Goal: Information Seeking & Learning: Learn about a topic

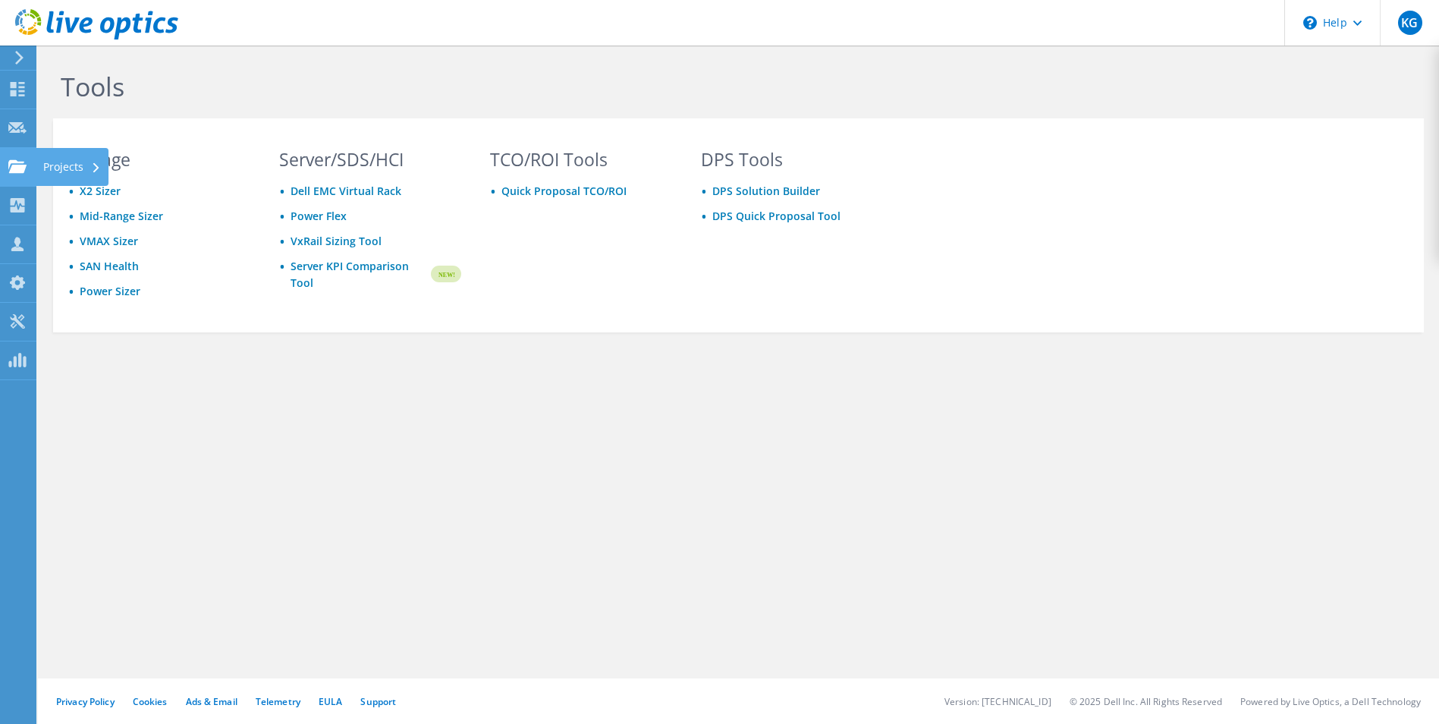
click at [50, 170] on div "Projects" at bounding box center [72, 167] width 73 height 38
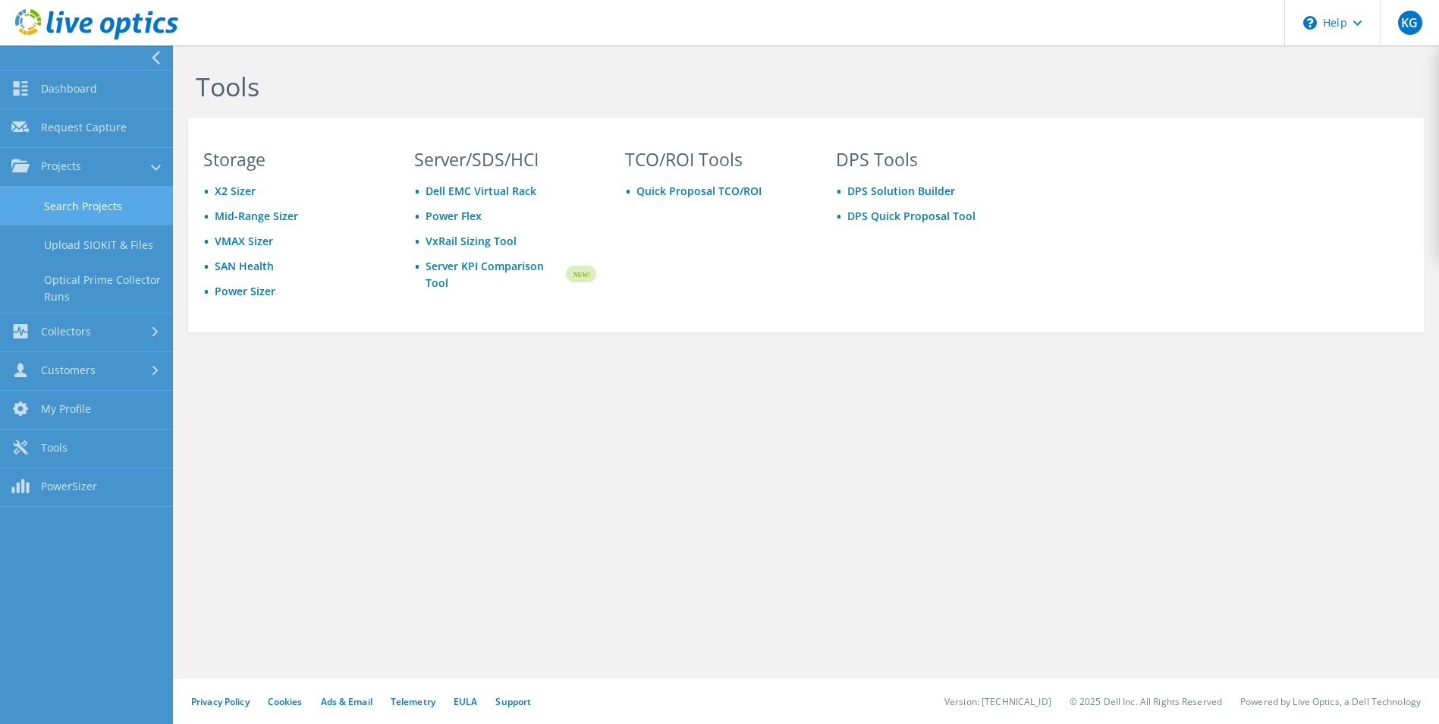
click at [52, 206] on link "Search Projects" at bounding box center [86, 206] width 173 height 39
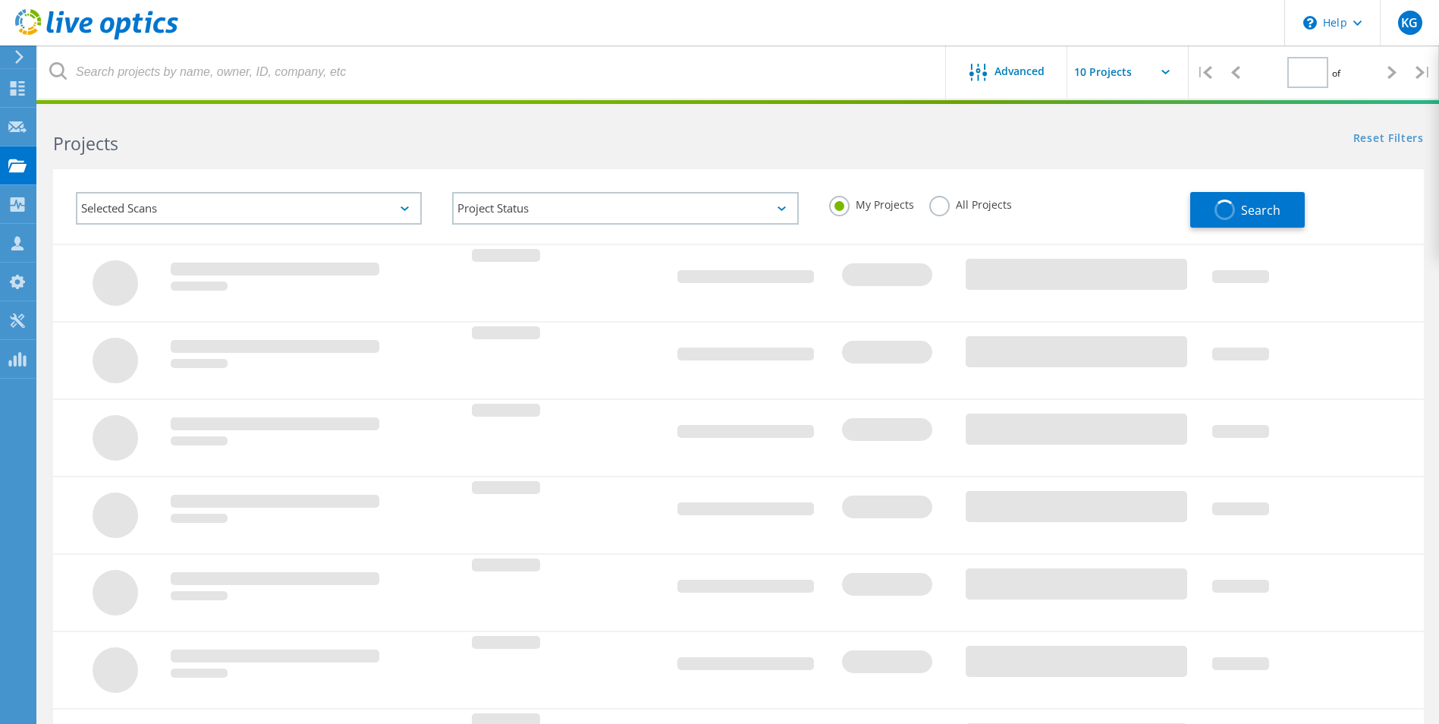
type input "1"
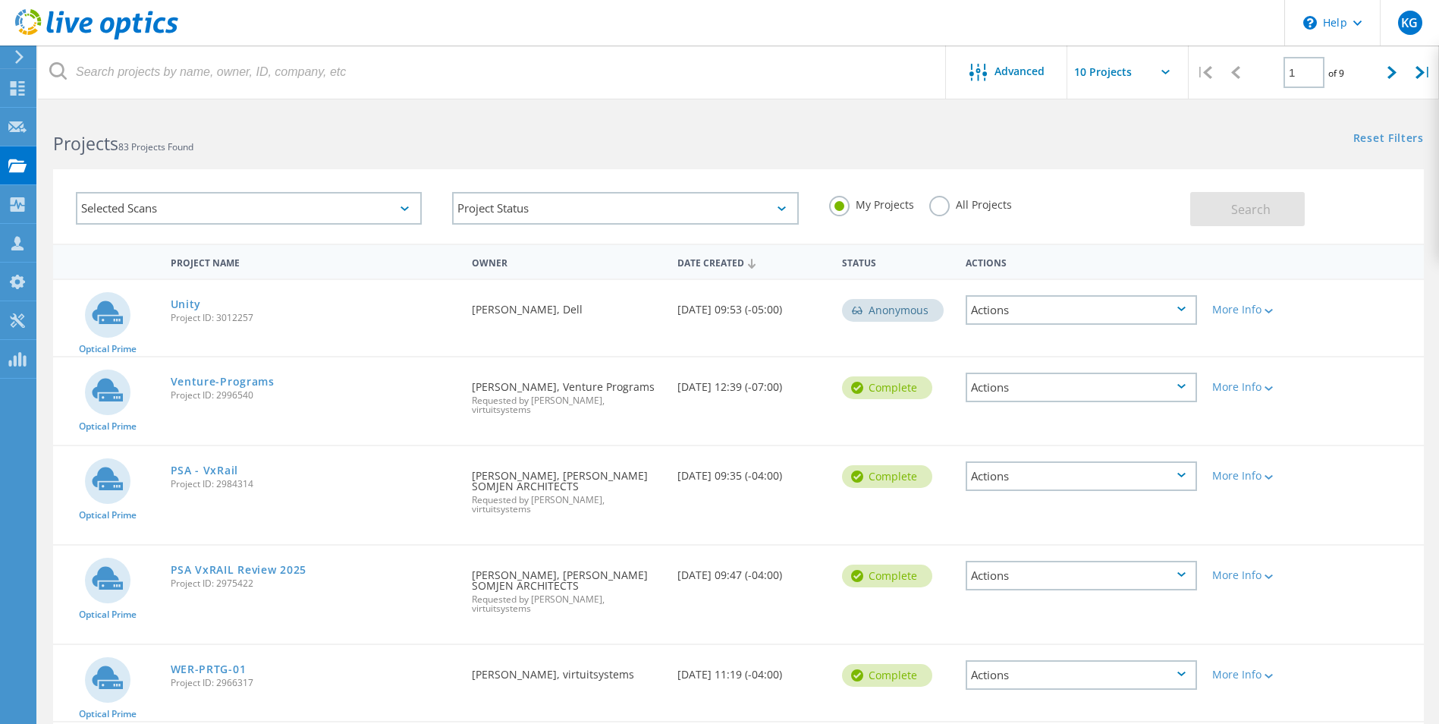
click at [231, 207] on div "Selected Scans" at bounding box center [249, 208] width 346 height 33
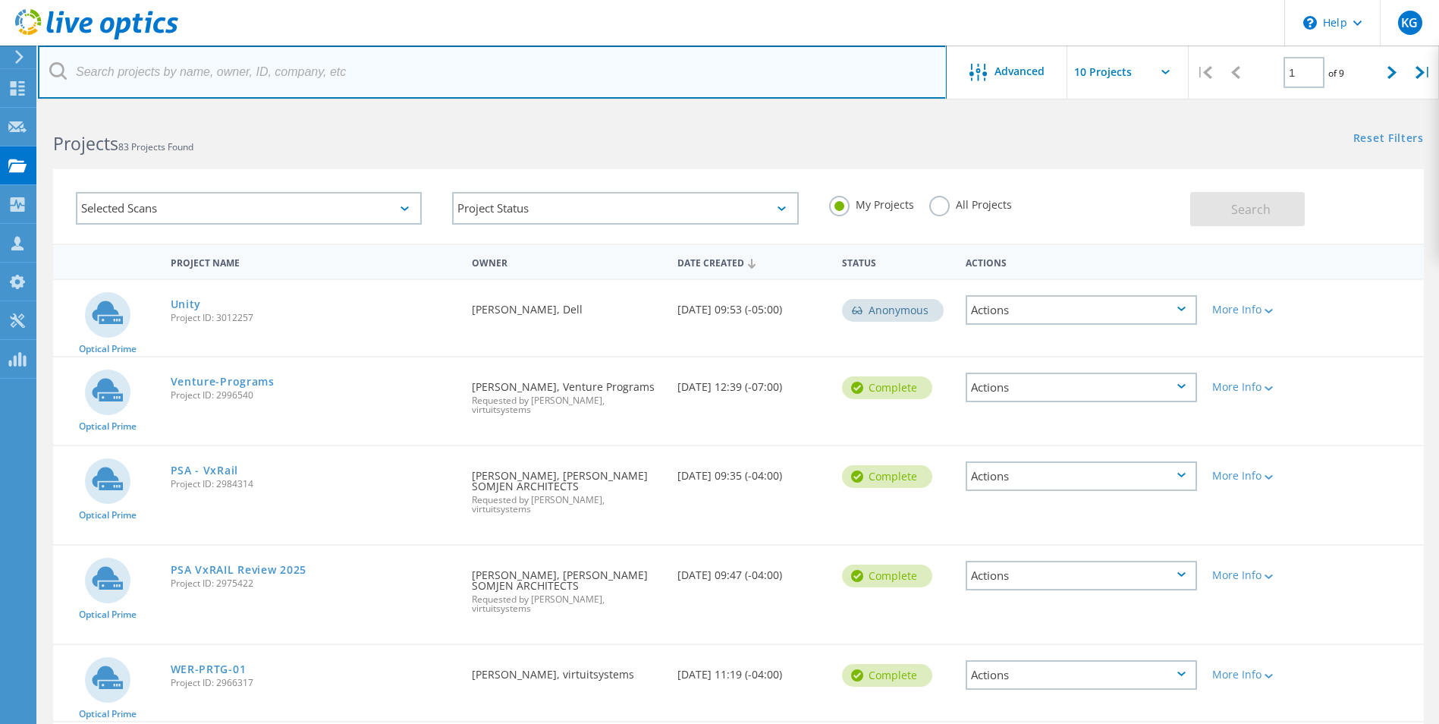
click at [246, 72] on input "text" at bounding box center [492, 72] width 909 height 53
type input "east"
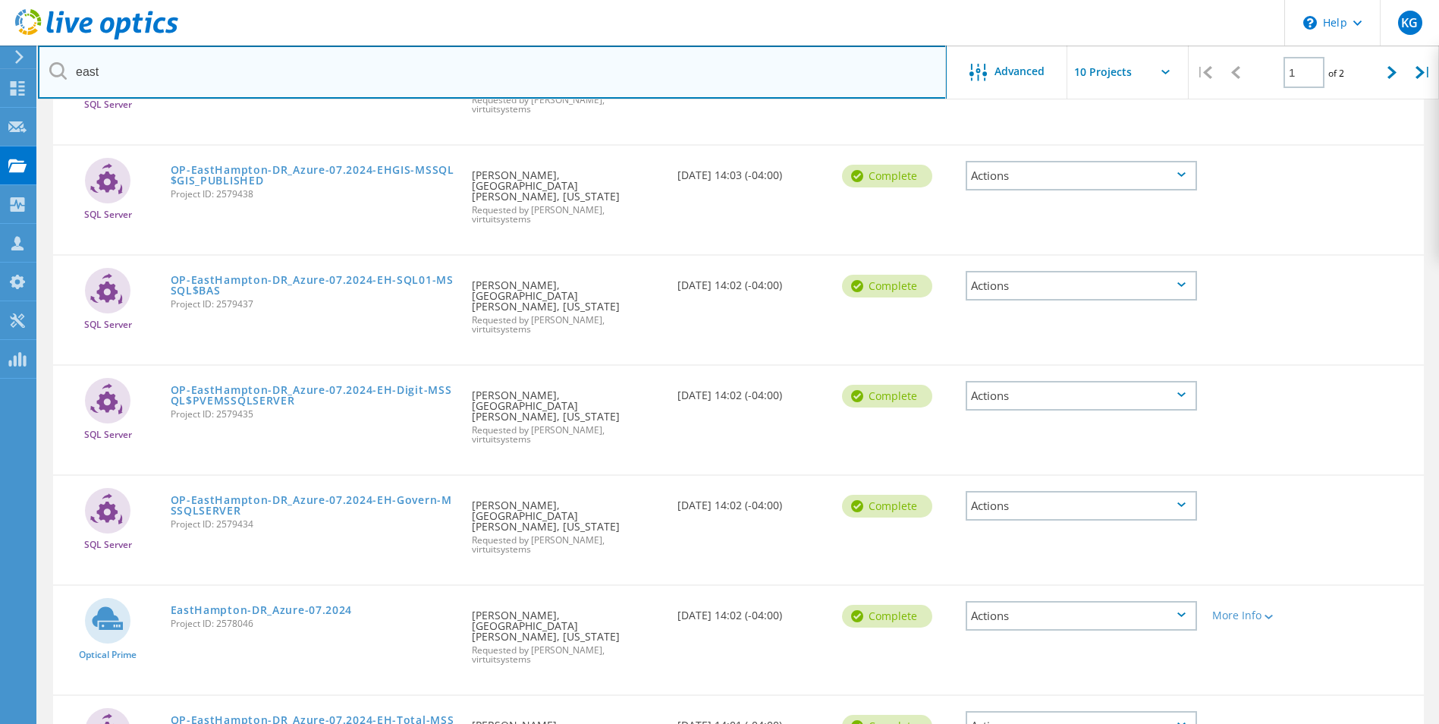
scroll to position [379, 0]
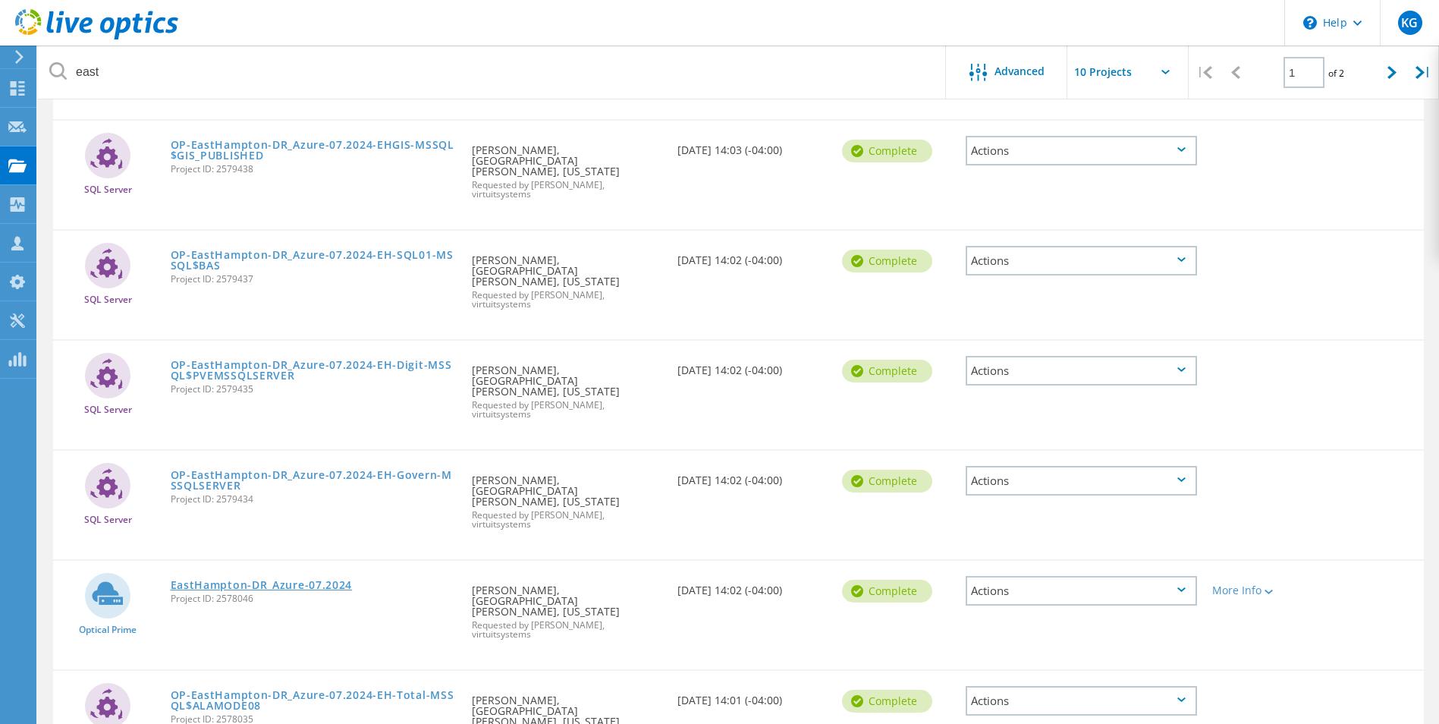
click at [248, 579] on link "EastHampton-DR_Azure-07.2024" at bounding box center [262, 584] width 182 height 11
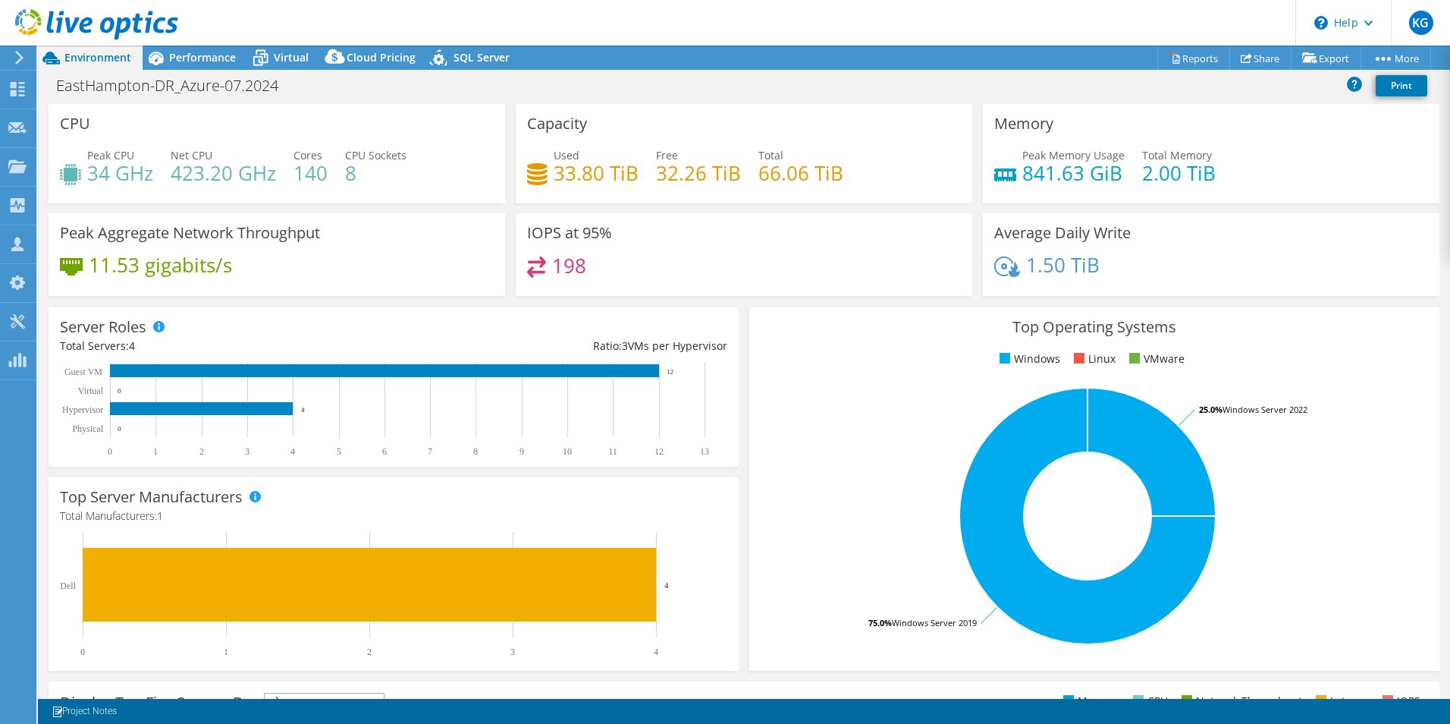
select select "USEast"
click at [271, 60] on icon at bounding box center [260, 58] width 27 height 27
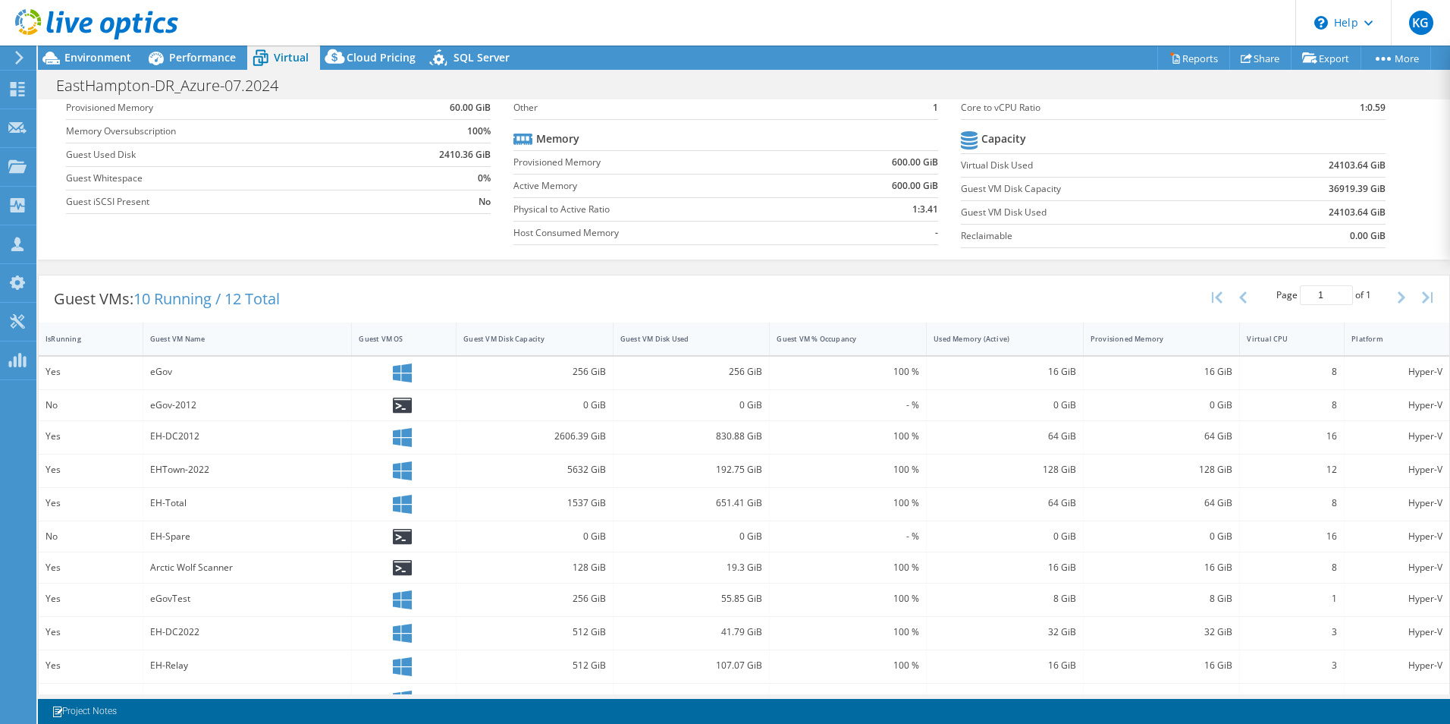
scroll to position [152, 0]
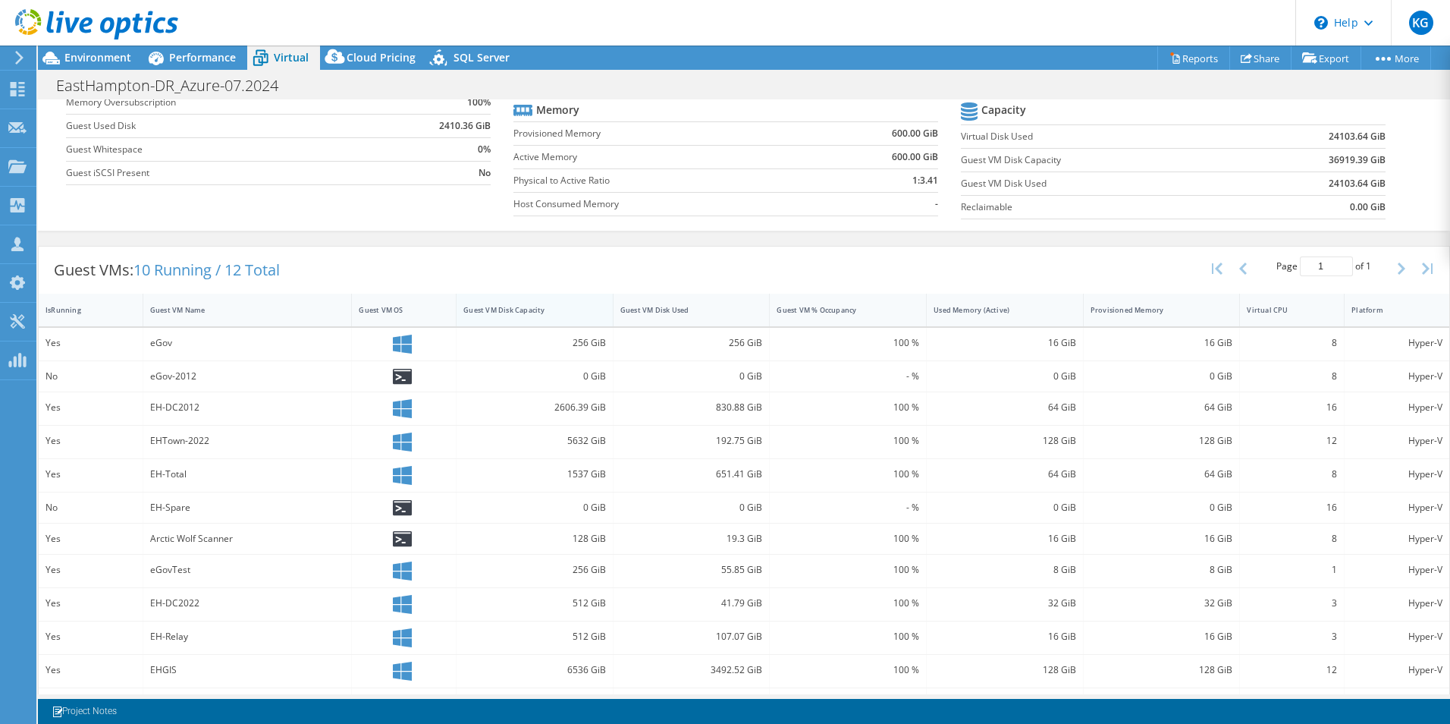
click at [527, 303] on div "Guest VM Disk Capacity" at bounding box center [526, 310] width 138 height 24
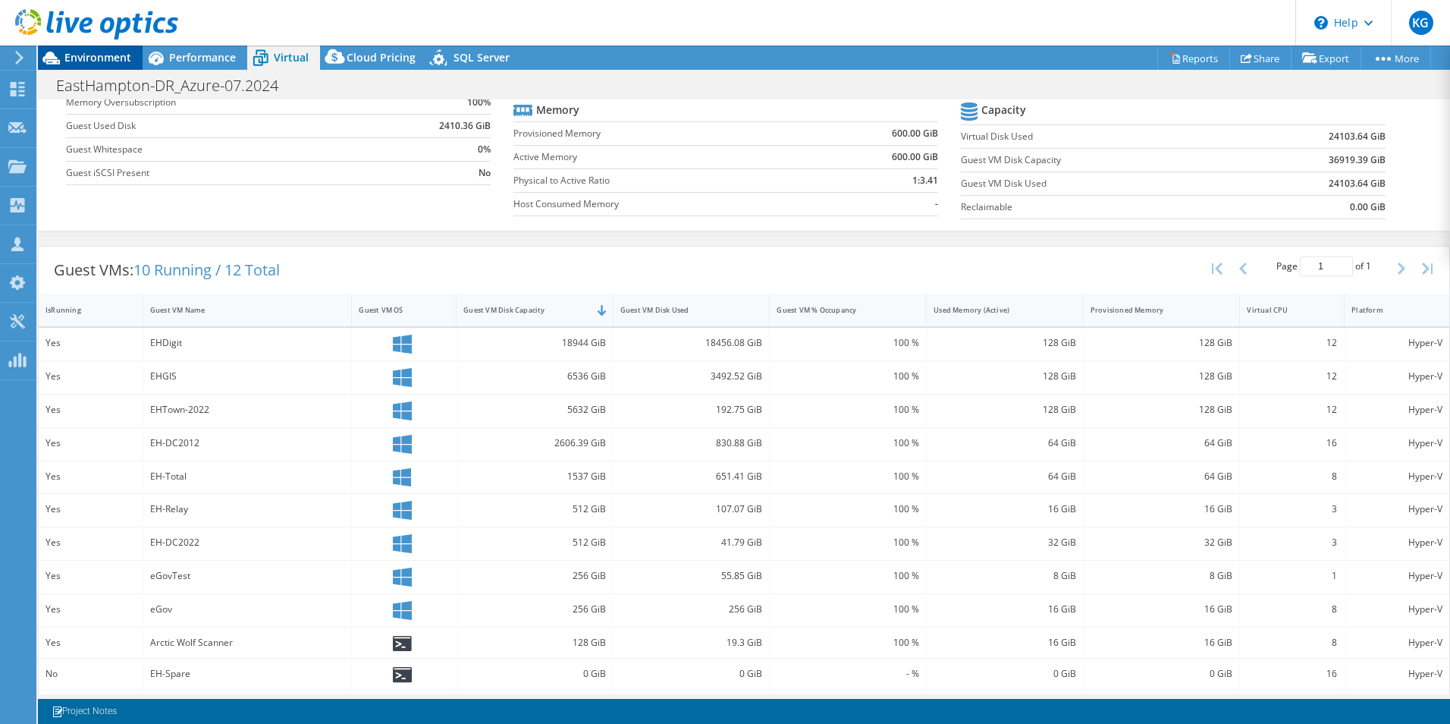
click at [95, 59] on span "Environment" at bounding box center [97, 57] width 67 height 14
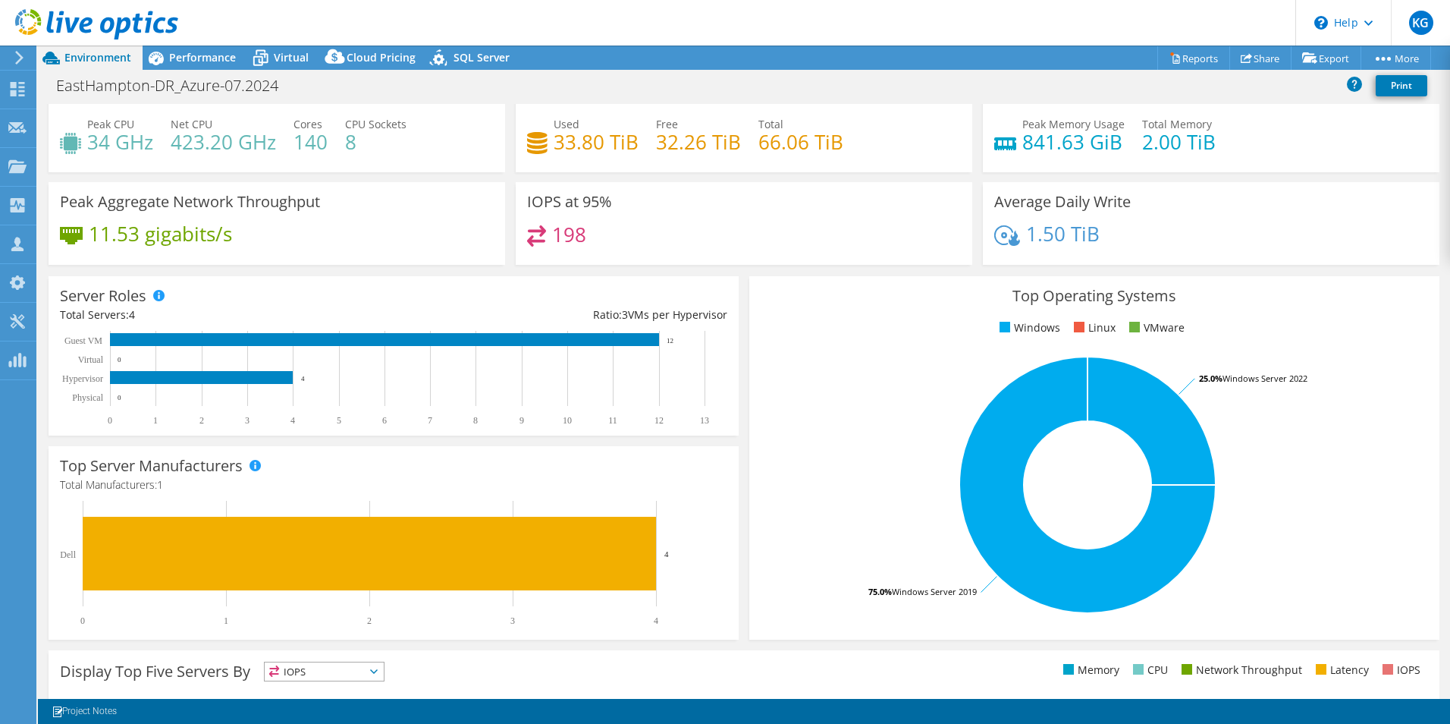
scroll to position [0, 0]
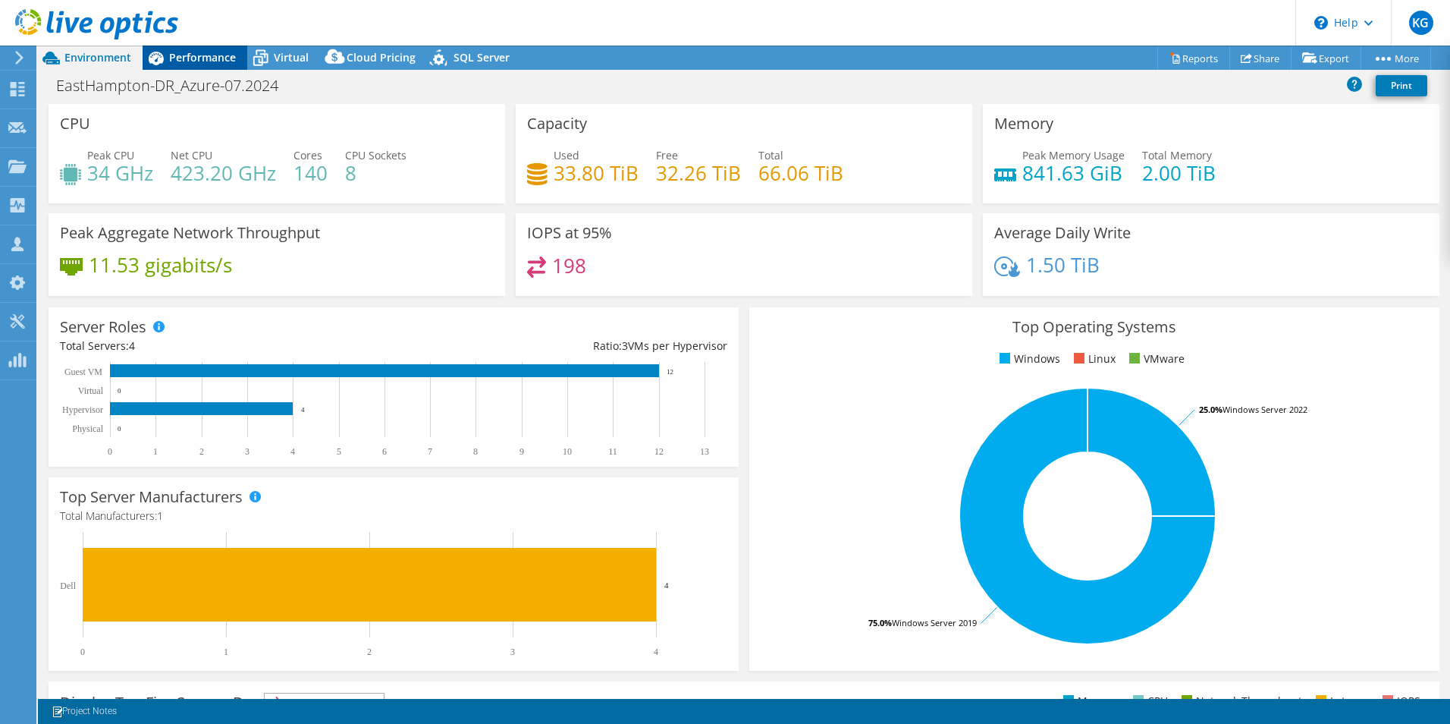
click at [223, 53] on span "Performance" at bounding box center [202, 57] width 67 height 14
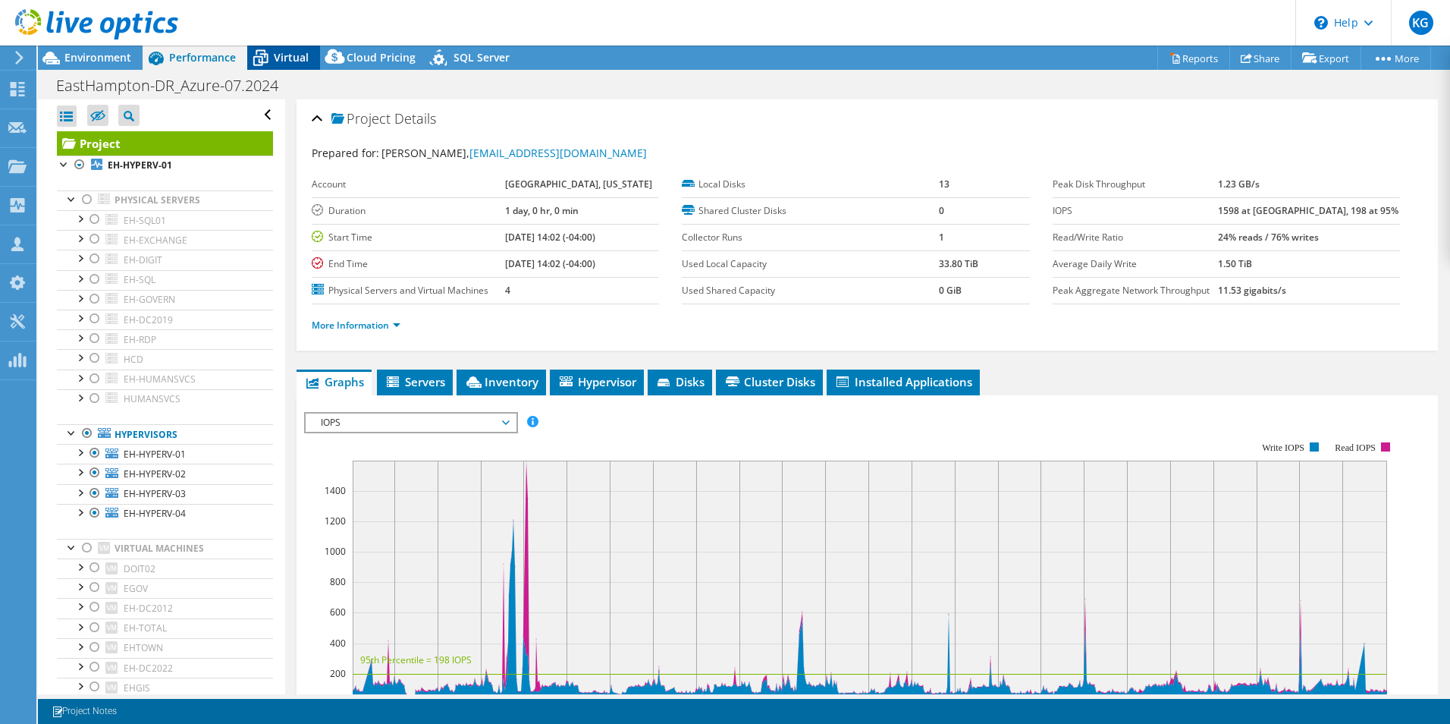
click at [292, 52] on span "Virtual" at bounding box center [291, 57] width 35 height 14
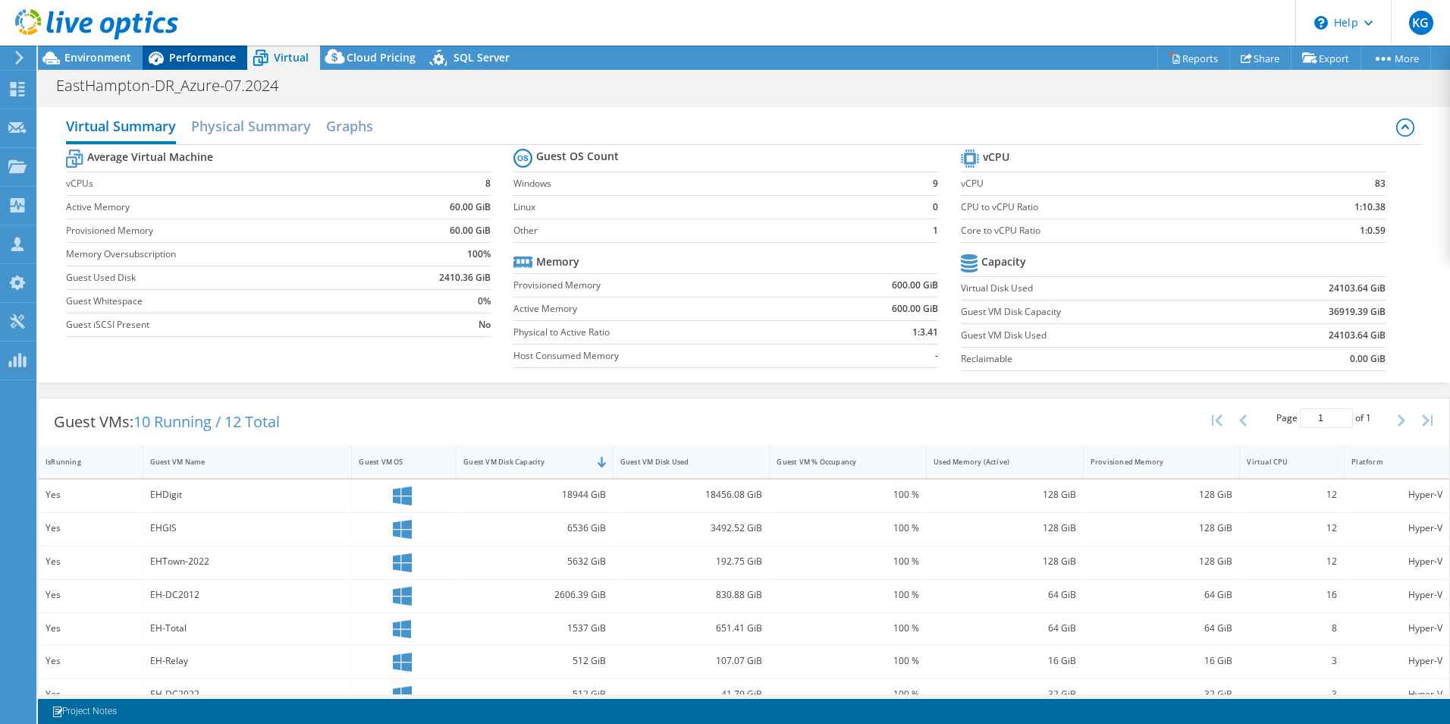
click at [212, 58] on span "Performance" at bounding box center [202, 57] width 67 height 14
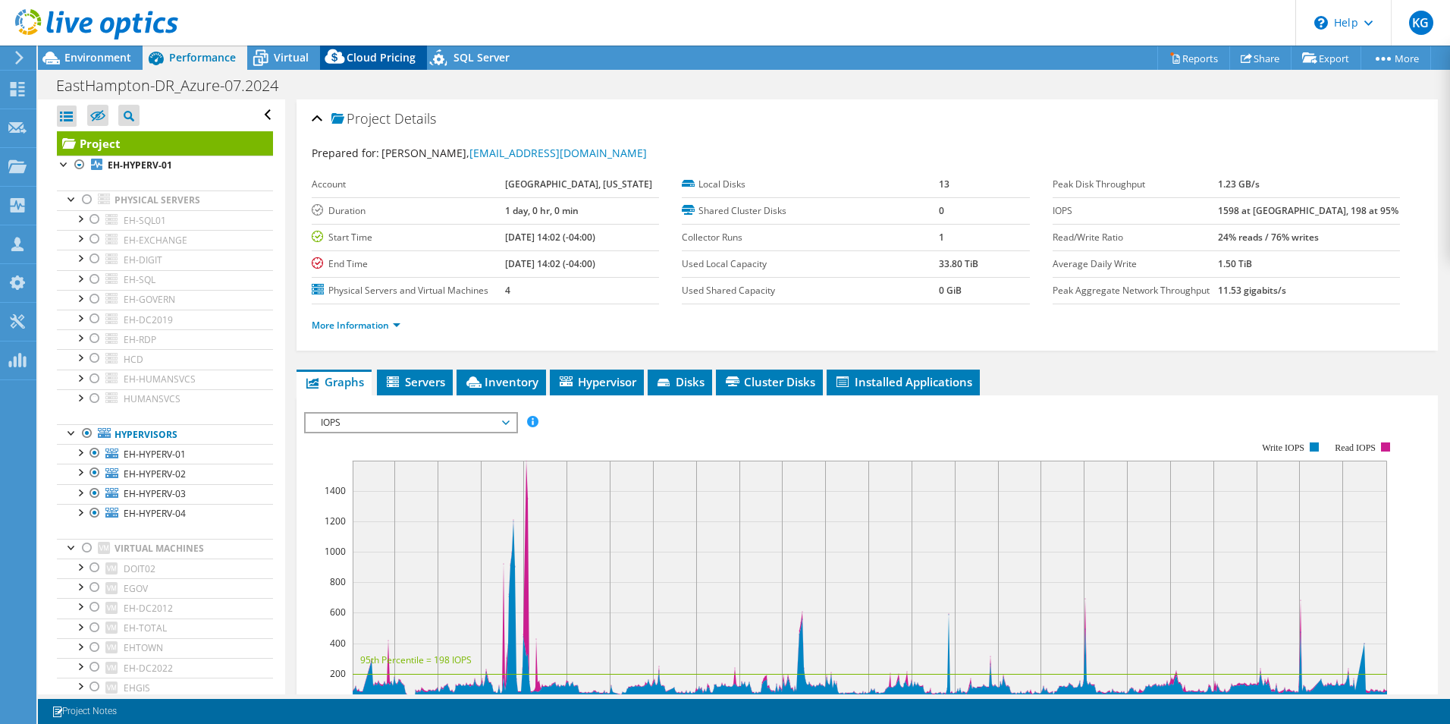
click at [347, 52] on icon at bounding box center [335, 60] width 30 height 30
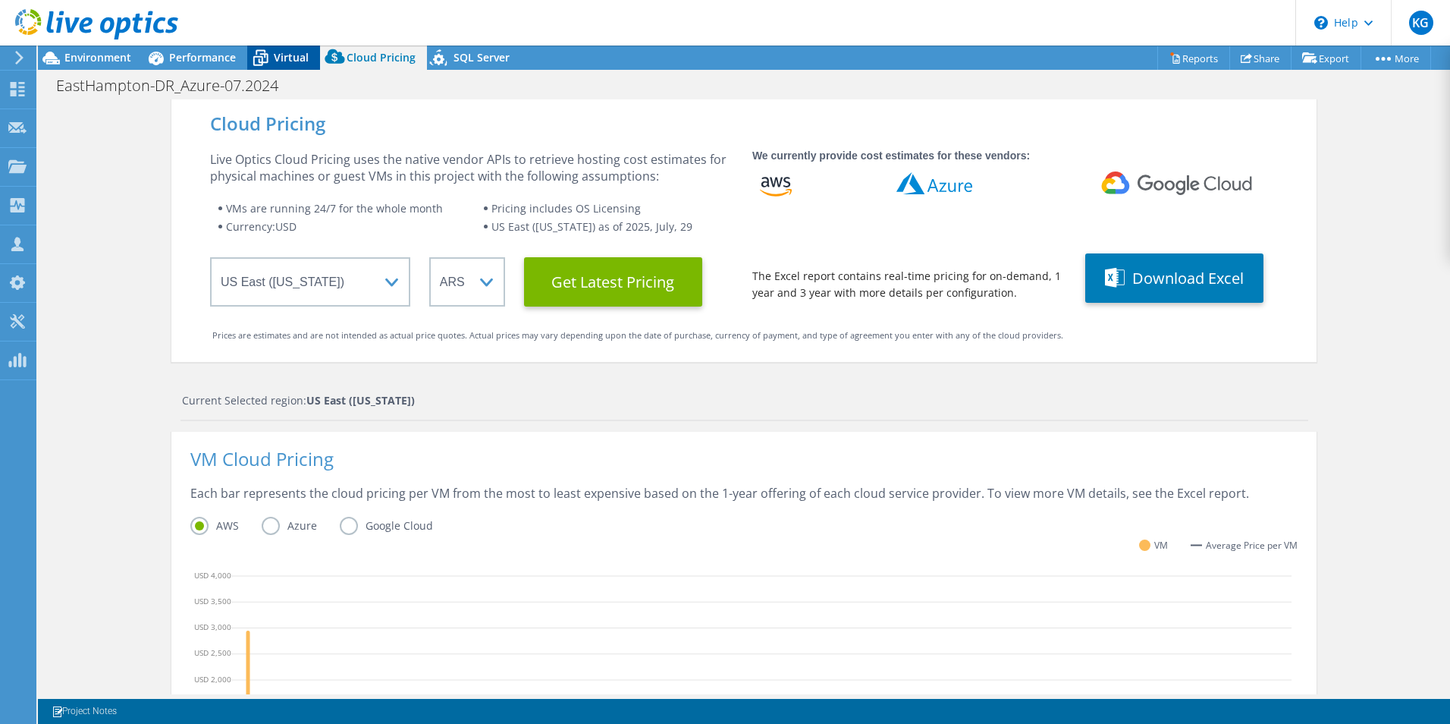
click at [298, 52] on span "Virtual" at bounding box center [291, 57] width 35 height 14
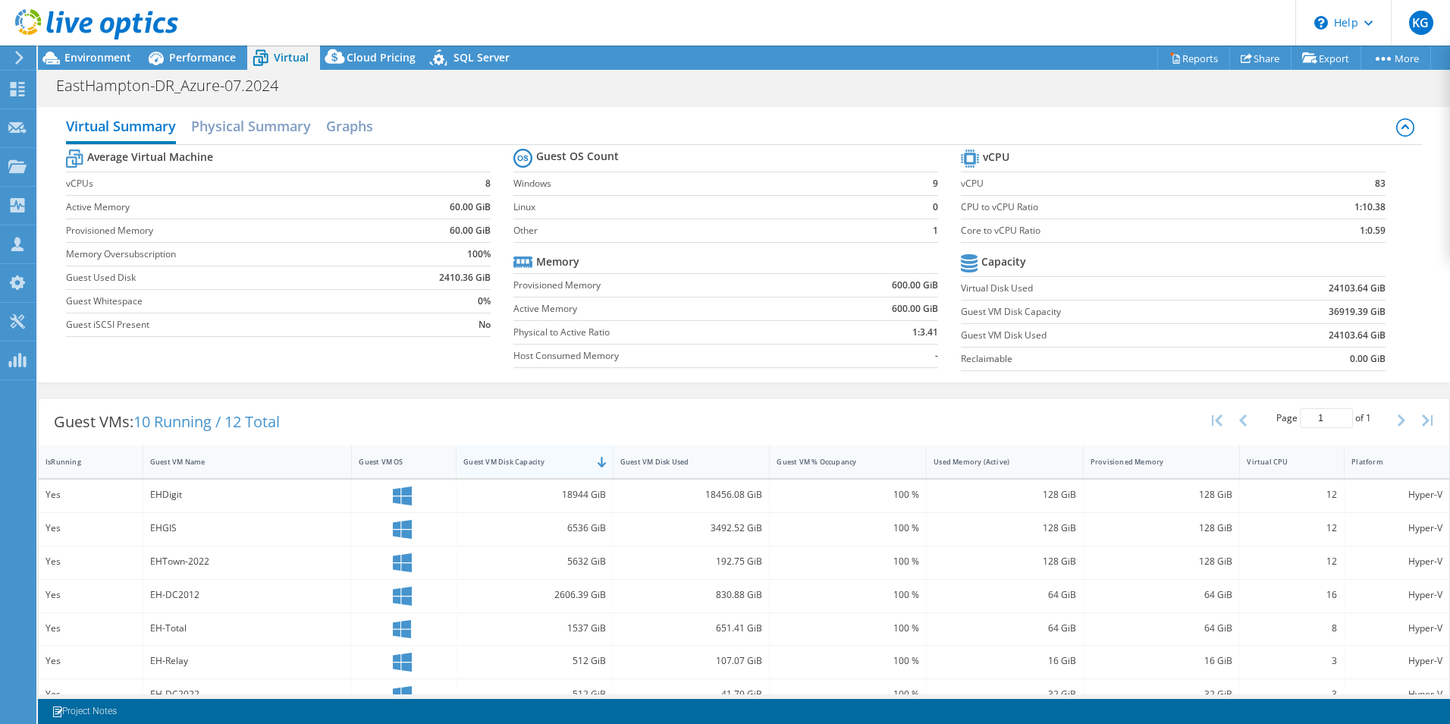
click at [489, 458] on div "Guest VM Disk Capacity" at bounding box center [525, 462] width 124 height 10
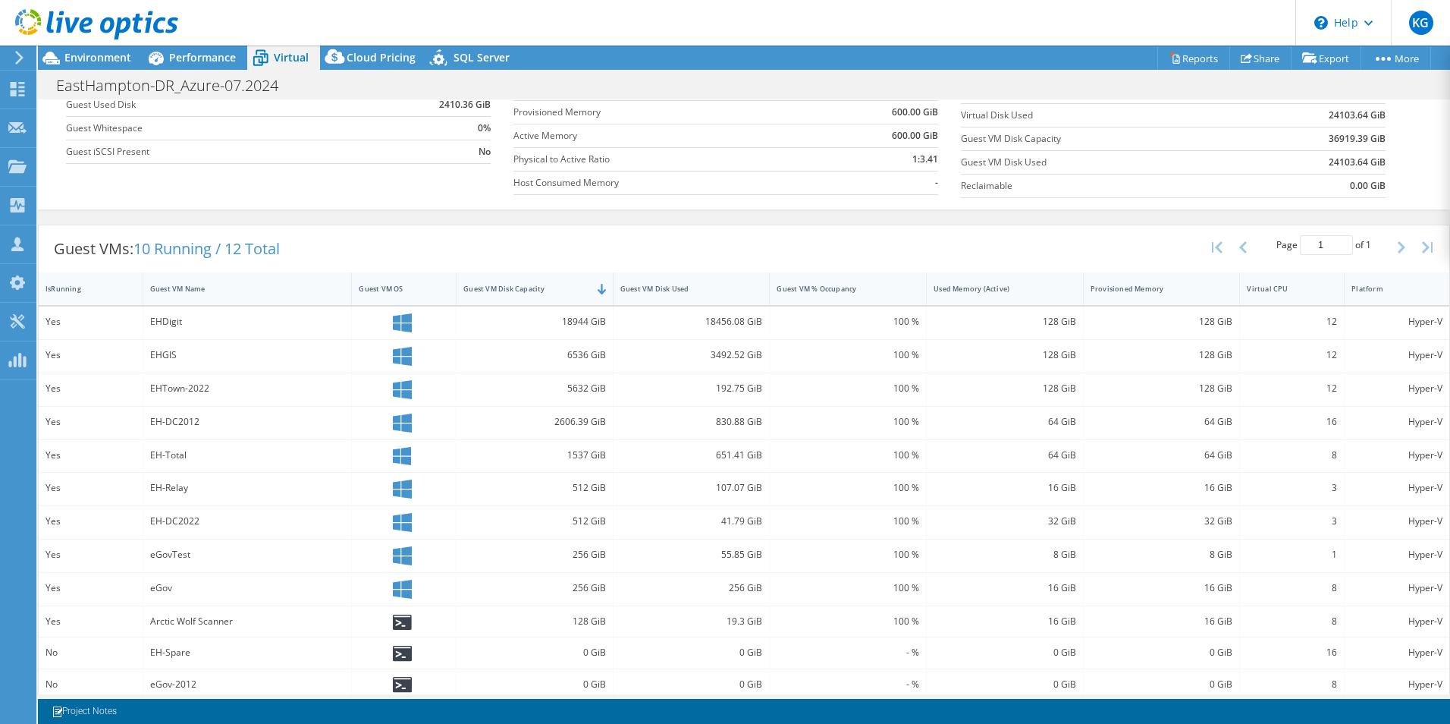
scroll to position [187, 0]
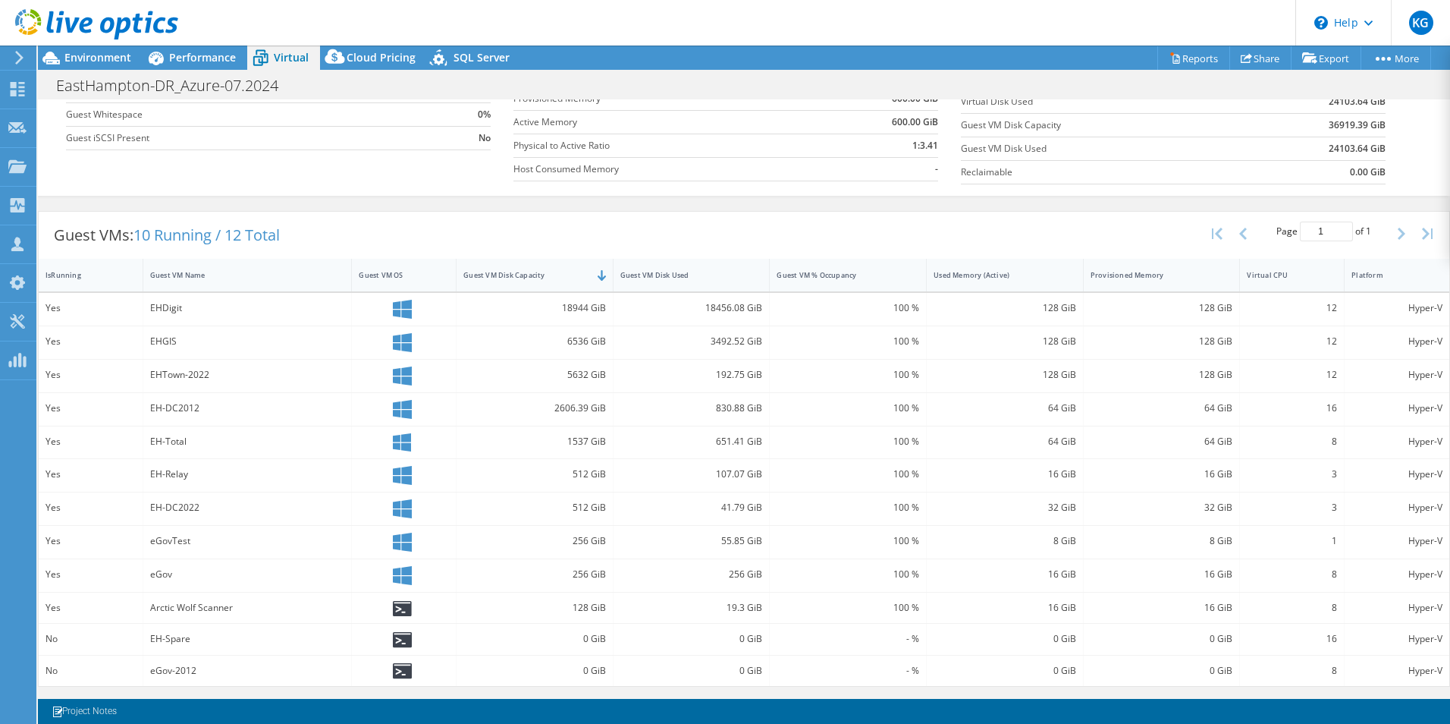
click at [55, 411] on div "Yes" at bounding box center [91, 408] width 90 height 17
click at [221, 52] on span "Performance" at bounding box center [202, 57] width 67 height 14
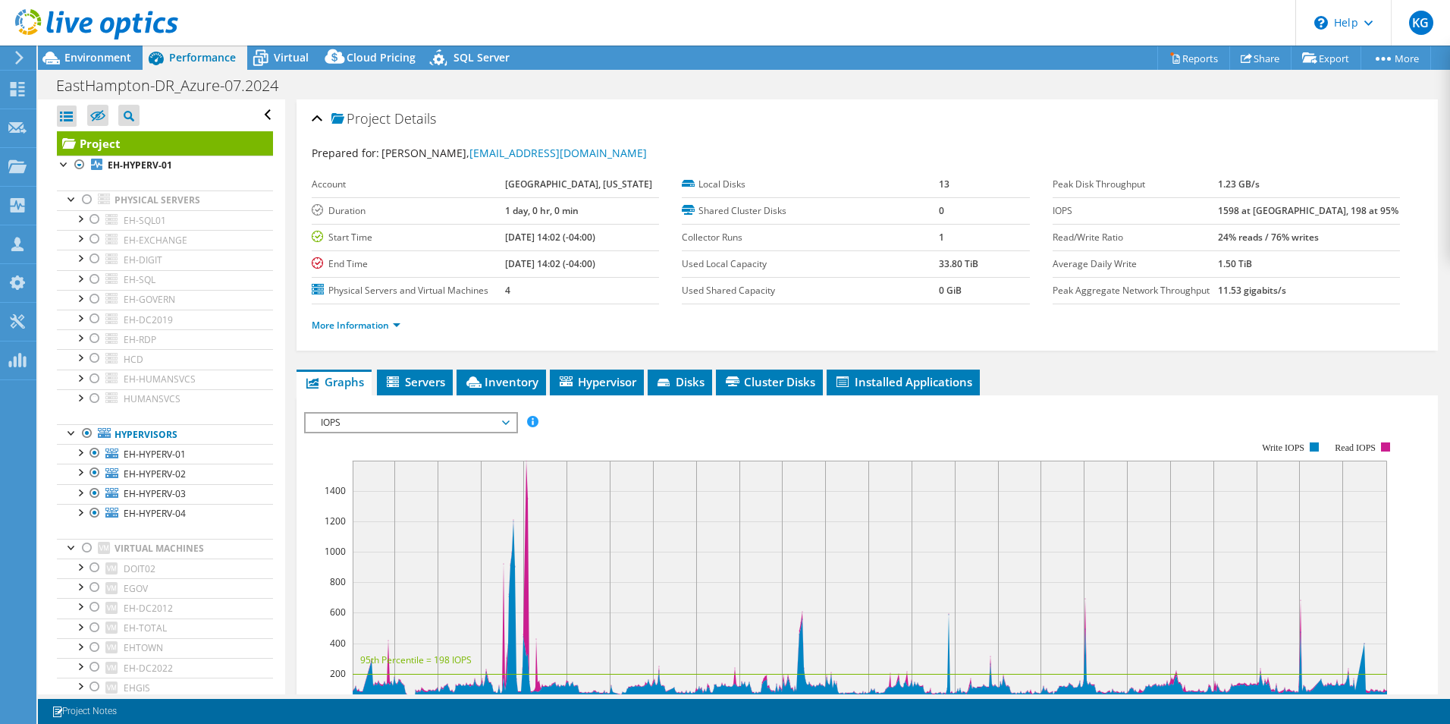
scroll to position [0, 0]
click at [102, 52] on span "Environment" at bounding box center [97, 57] width 67 height 14
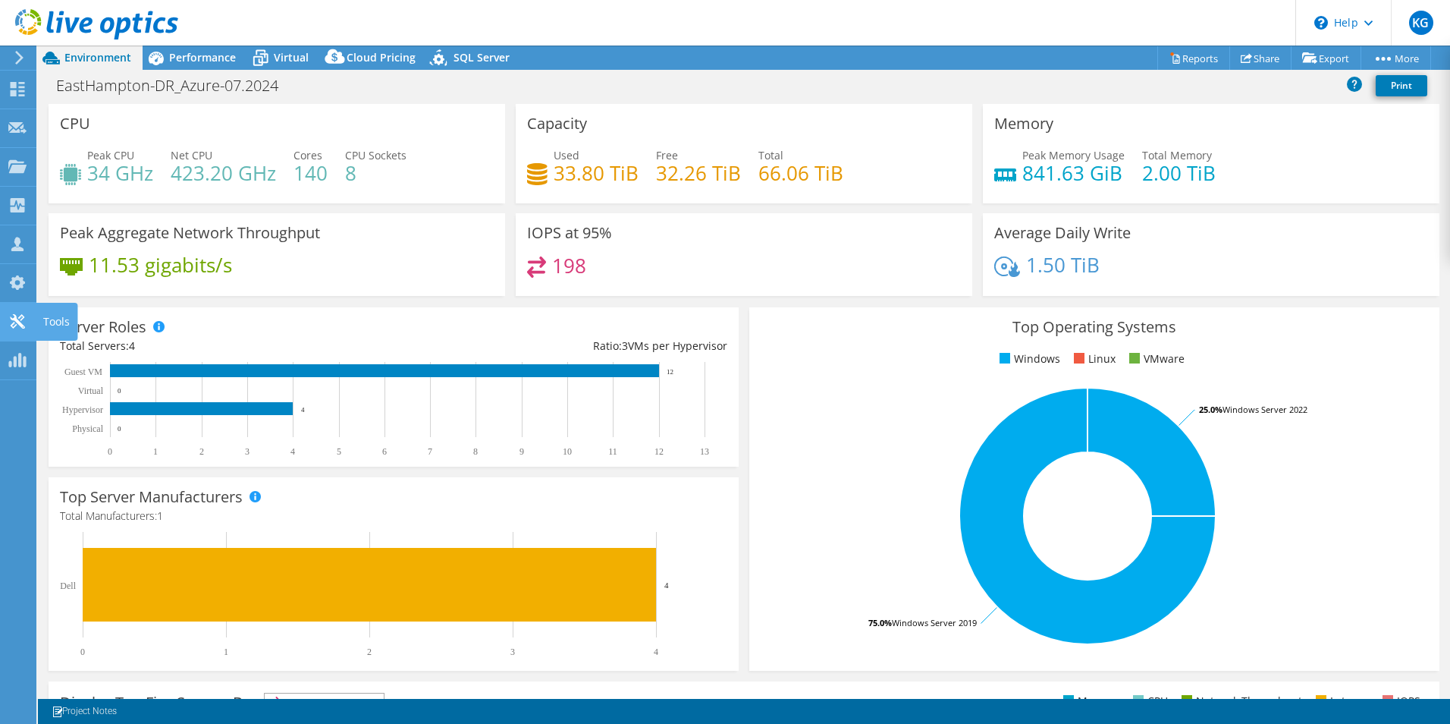
click at [9, 319] on icon at bounding box center [17, 321] width 18 height 14
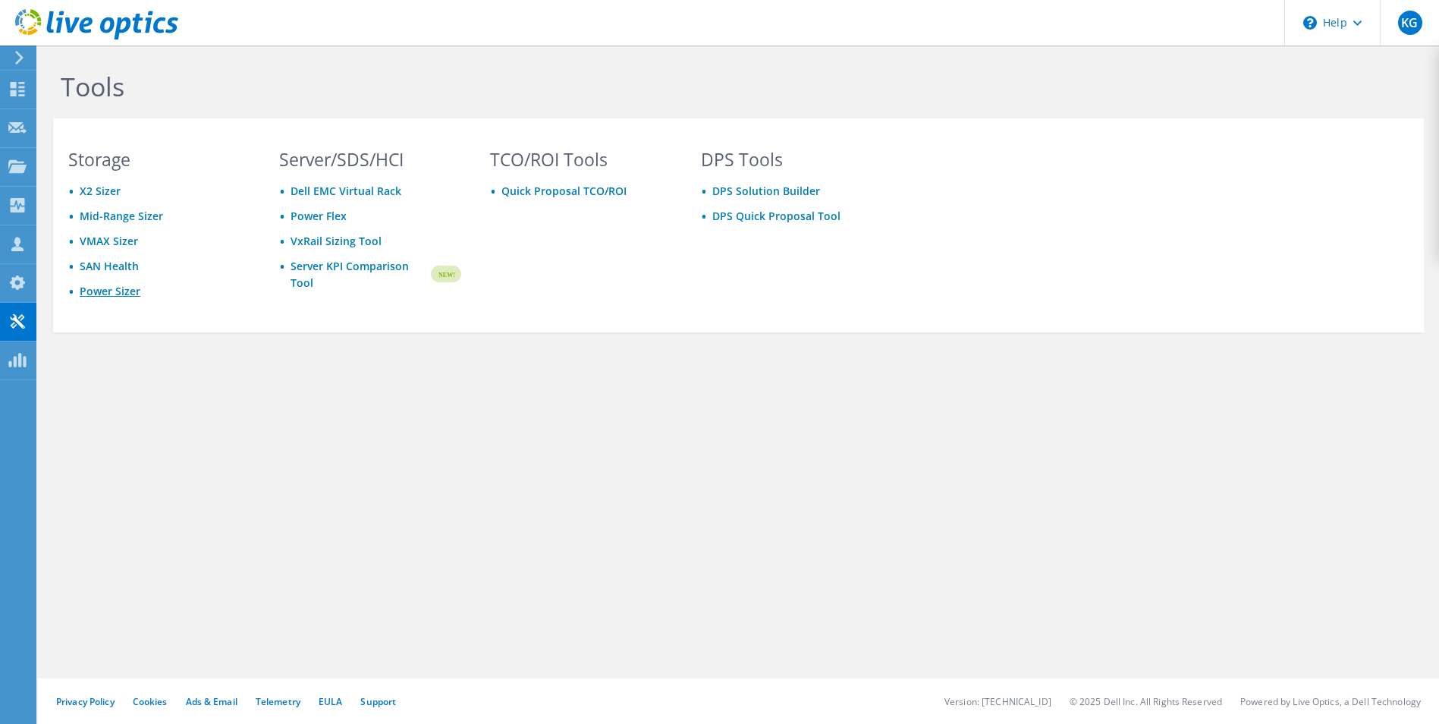
click at [96, 294] on link "Power Sizer" at bounding box center [110, 291] width 61 height 14
